Goal: Obtain resource: Download file/media

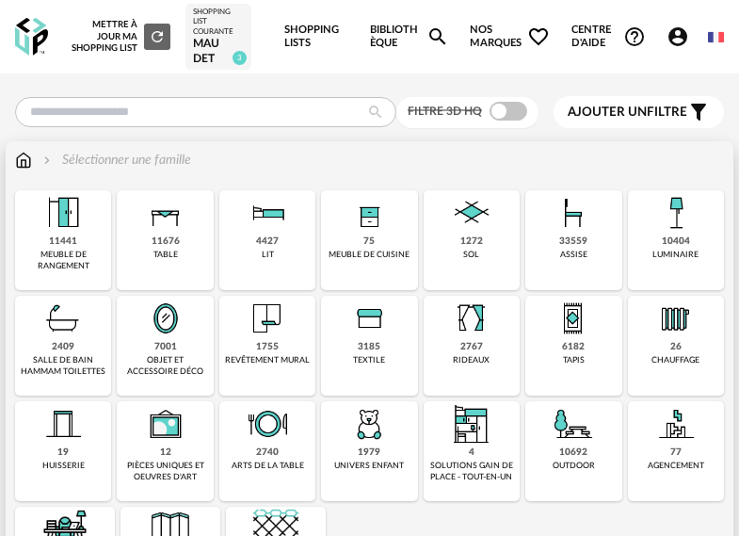
click at [562, 235] on div "33559" at bounding box center [573, 241] width 28 height 12
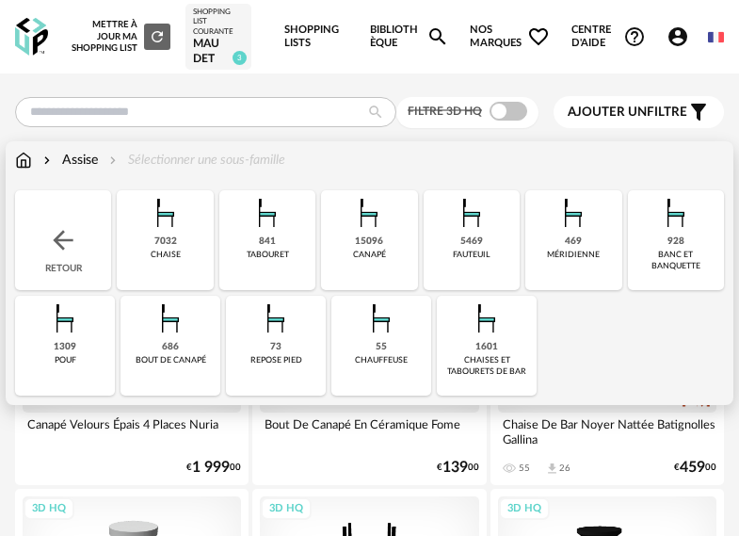
click at [163, 231] on img at bounding box center [165, 212] width 45 height 45
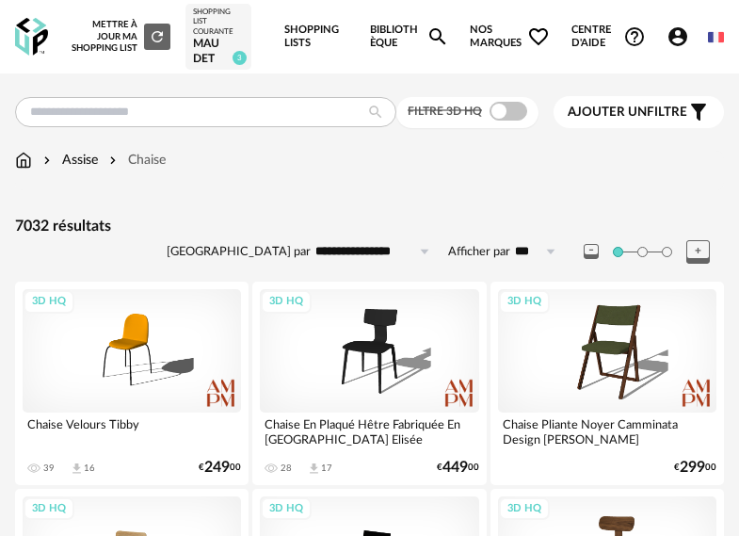
click at [690, 98] on button "Ajouter un filtre s Filter icon" at bounding box center [638, 112] width 170 height 32
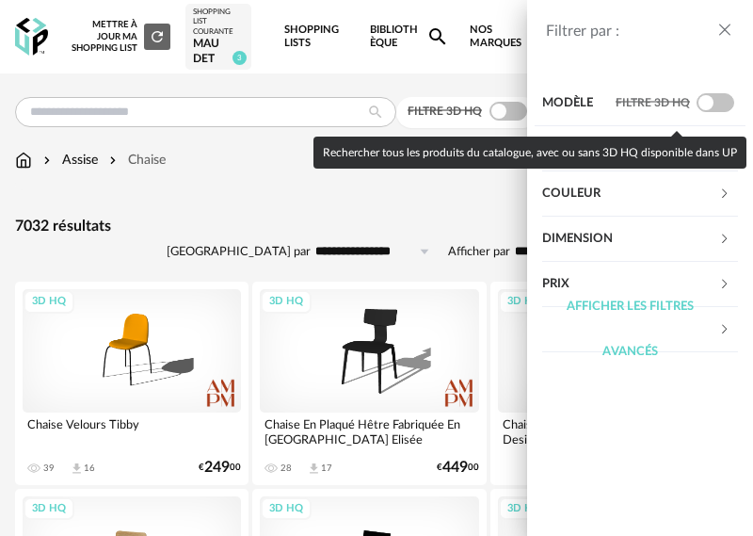
drag, startPoint x: 710, startPoint y: 101, endPoint x: 709, endPoint y: 112, distance: 11.3
click at [710, 102] on span at bounding box center [715, 102] width 38 height 19
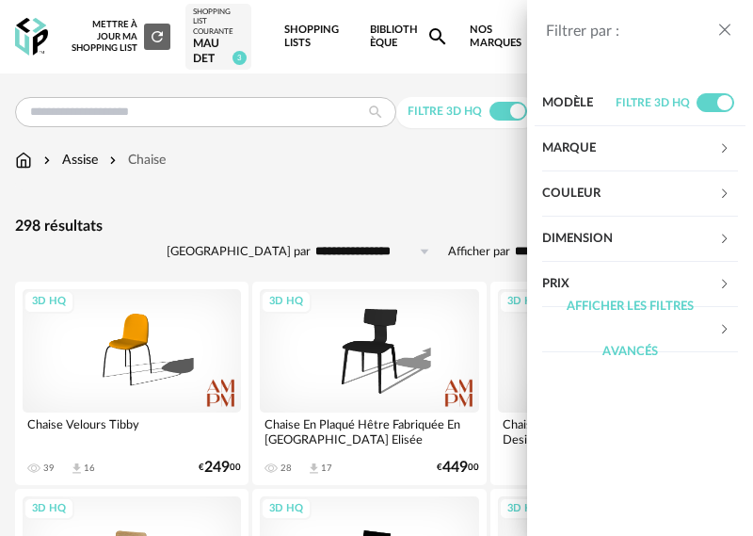
click at [428, 208] on div "Filtrer par : Modèle Filtre 3D HQ Marque &tradition 0 101 Copenhagen 0 366 Conc…" at bounding box center [376, 268] width 753 height 536
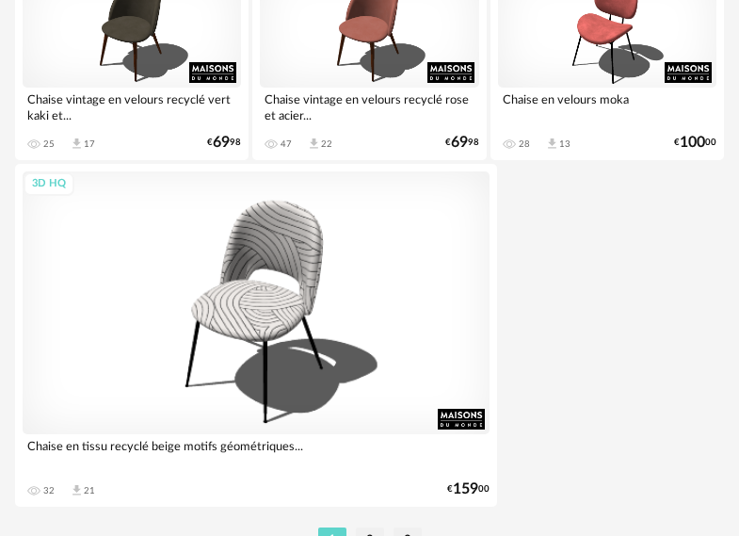
scroll to position [7033, 0]
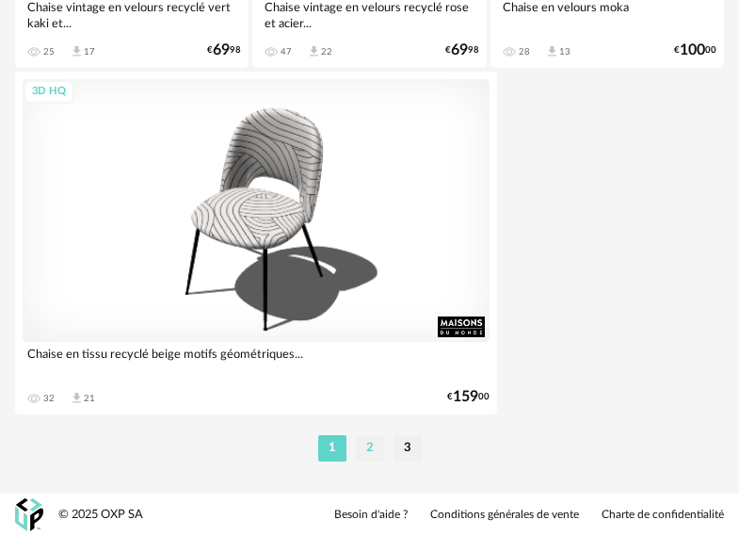
click at [373, 451] on li "2" at bounding box center [370, 448] width 28 height 26
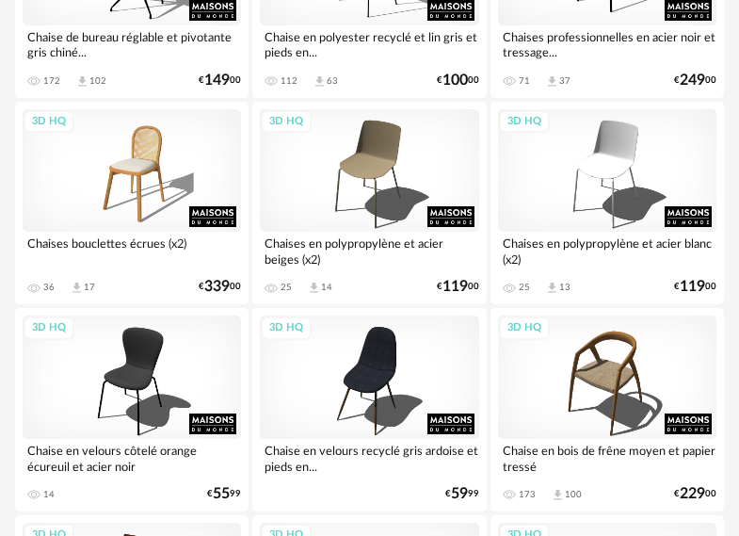
scroll to position [1882, 0]
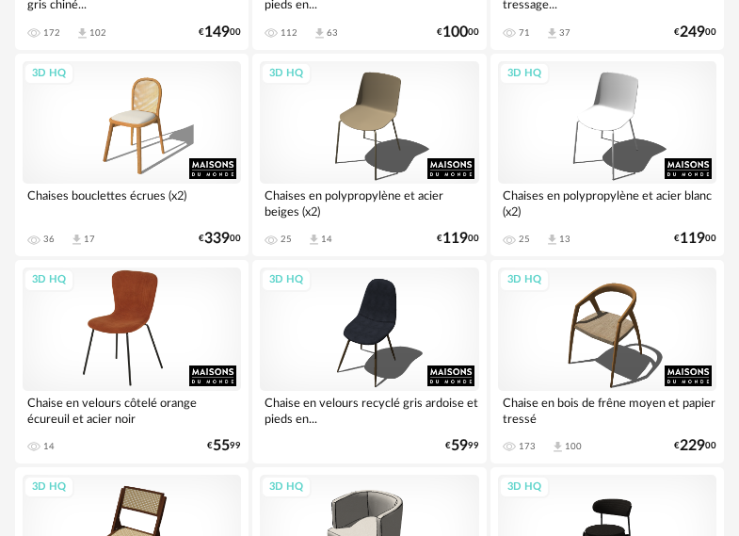
click at [134, 306] on div "3D HQ" at bounding box center [132, 328] width 218 height 123
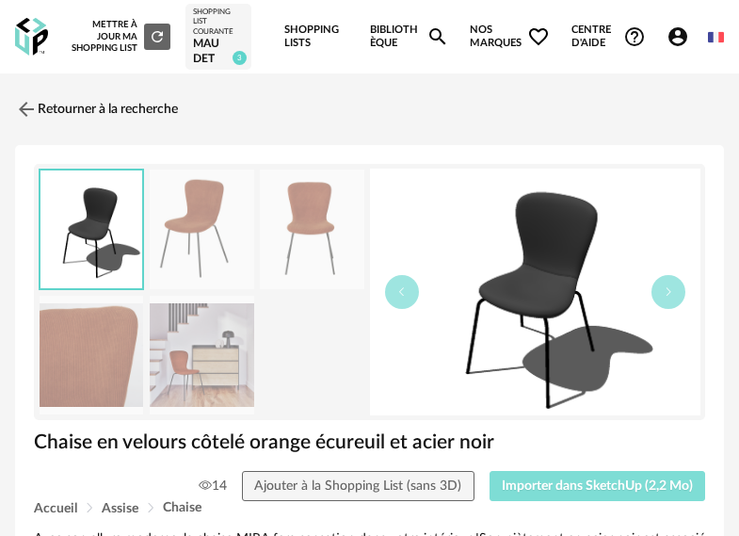
click at [623, 493] on button "Importer dans SketchUp (2,2 Mo)" at bounding box center [597, 486] width 216 height 30
